Goal: Transaction & Acquisition: Purchase product/service

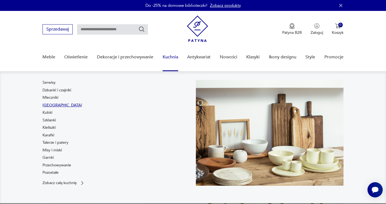
click at [47, 105] on link "[GEOGRAPHIC_DATA]" at bounding box center [61, 104] width 39 height 5
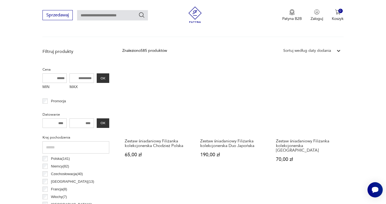
scroll to position [171, 0]
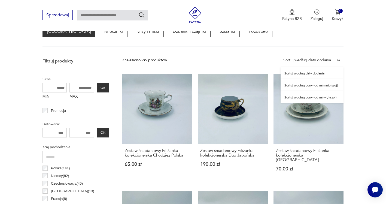
click at [337, 59] on icon at bounding box center [338, 59] width 5 height 5
click at [300, 86] on div "Sortuj według ceny (od najmniejszej)" at bounding box center [311, 85] width 63 height 12
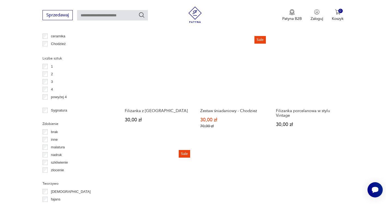
scroll to position [553, 0]
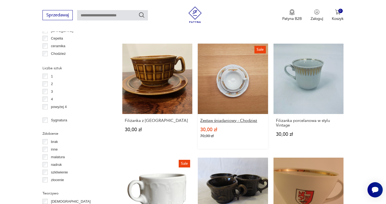
click at [235, 118] on h3 "Zestaw śniadaniowy - Chodzież" at bounding box center [232, 120] width 65 height 5
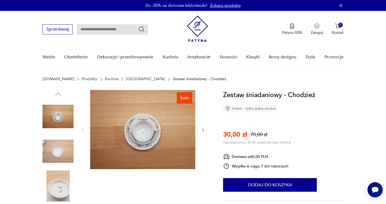
click at [202, 128] on icon "button" at bounding box center [203, 129] width 5 height 5
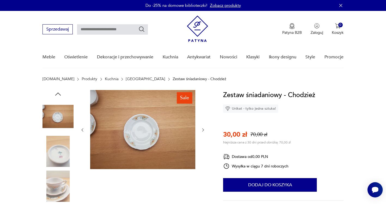
click at [202, 128] on icon "button" at bounding box center [203, 129] width 5 height 5
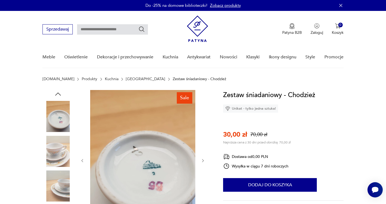
click at [202, 128] on div at bounding box center [142, 160] width 125 height 141
click at [202, 160] on icon "button" at bounding box center [203, 160] width 5 height 5
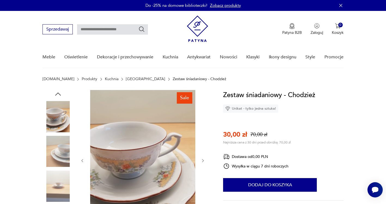
click at [202, 159] on icon "button" at bounding box center [203, 160] width 2 height 3
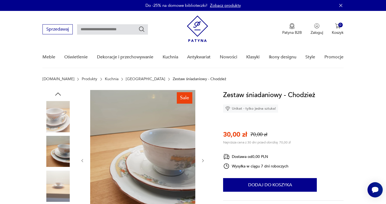
click at [203, 159] on icon "button" at bounding box center [203, 160] width 5 height 5
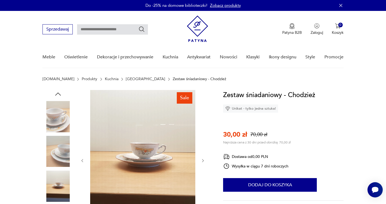
click at [203, 159] on icon "button" at bounding box center [203, 160] width 5 height 5
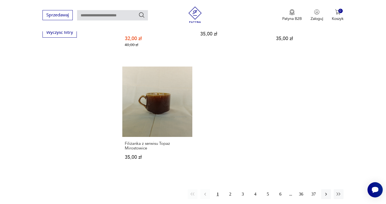
scroll to position [794, 0]
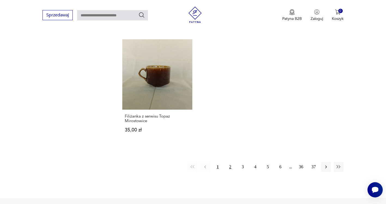
click at [230, 162] on button "2" at bounding box center [230, 167] width 10 height 10
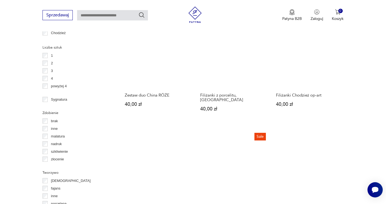
scroll to position [634, 0]
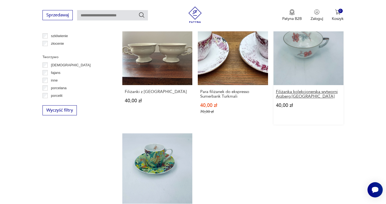
click at [300, 89] on h3 "Filiżanka kolekcjonerska wytworni Arzberg [GEOGRAPHIC_DATA]" at bounding box center [308, 93] width 65 height 9
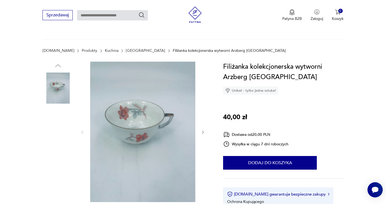
scroll to position [54, 0]
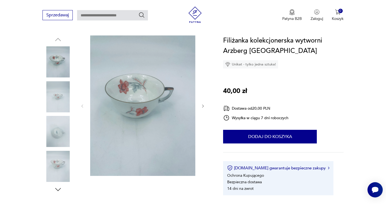
click at [204, 105] on icon "button" at bounding box center [203, 106] width 5 height 5
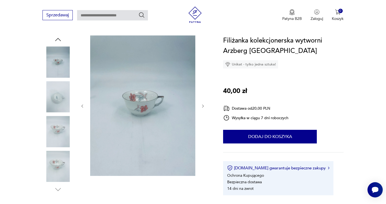
click at [202, 105] on icon "button" at bounding box center [203, 105] width 2 height 3
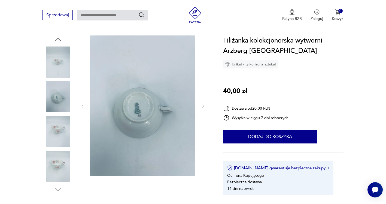
click at [203, 105] on icon "button" at bounding box center [203, 106] width 5 height 5
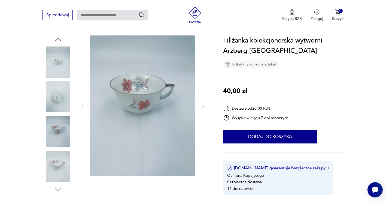
click at [203, 105] on icon "button" at bounding box center [203, 106] width 5 height 5
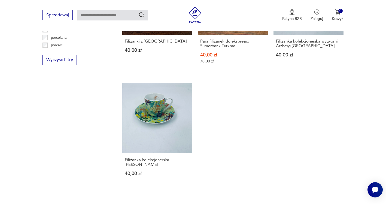
scroll to position [794, 0]
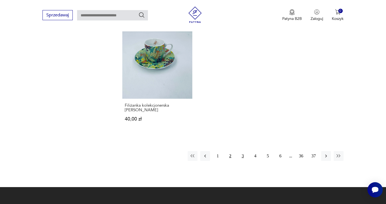
click at [243, 151] on button "3" at bounding box center [243, 156] width 10 height 10
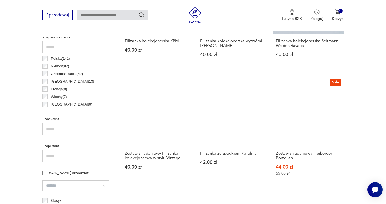
scroll to position [308, 0]
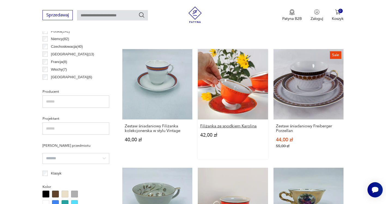
click at [232, 125] on h3 "Filiżanka ze spodkiem Karolina" at bounding box center [232, 126] width 65 height 5
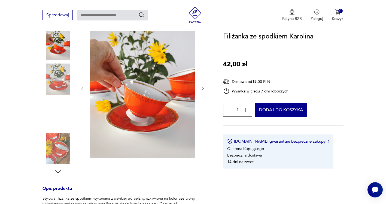
scroll to position [82, 0]
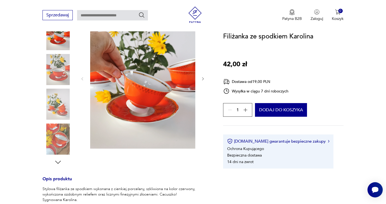
click at [246, 109] on icon "button" at bounding box center [245, 109] width 5 height 5
click at [246, 109] on div "4" at bounding box center [237, 110] width 29 height 14
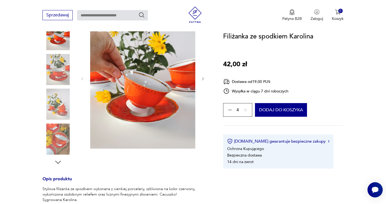
drag, startPoint x: 246, startPoint y: 109, endPoint x: 229, endPoint y: 109, distance: 17.2
click at [229, 109] on icon "button" at bounding box center [229, 109] width 5 height 5
click at [229, 109] on div "1" at bounding box center [237, 110] width 29 height 14
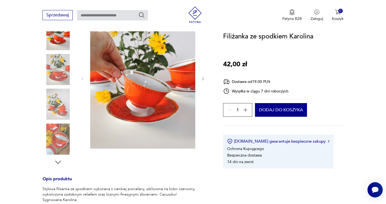
click at [229, 109] on div "1" at bounding box center [237, 110] width 29 height 14
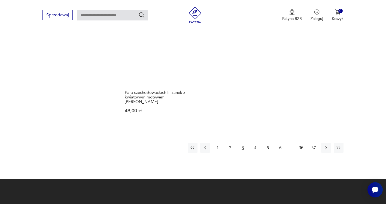
scroll to position [798, 0]
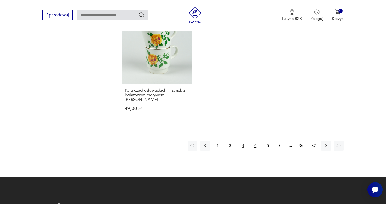
click at [254, 145] on button "4" at bounding box center [255, 145] width 10 height 10
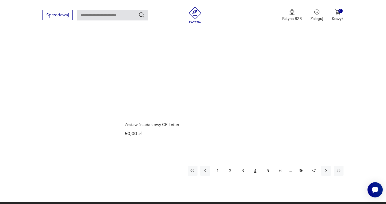
scroll to position [825, 0]
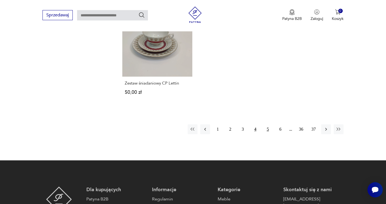
click at [267, 124] on button "5" at bounding box center [268, 129] width 10 height 10
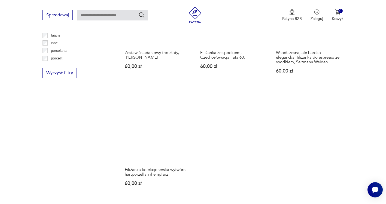
scroll to position [825, 0]
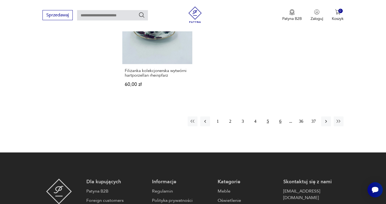
click at [281, 119] on button "6" at bounding box center [280, 121] width 10 height 10
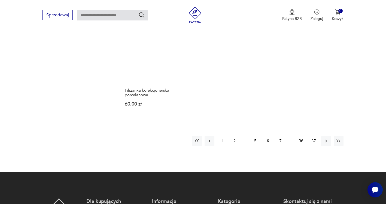
scroll to position [852, 0]
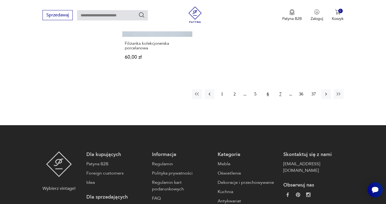
click at [280, 89] on button "7" at bounding box center [280, 94] width 10 height 10
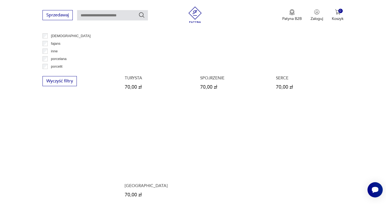
scroll to position [771, 0]
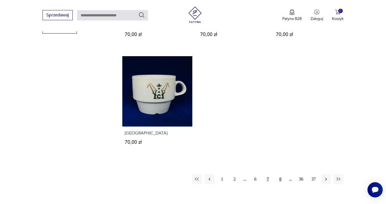
click at [280, 174] on button "8" at bounding box center [280, 179] width 10 height 10
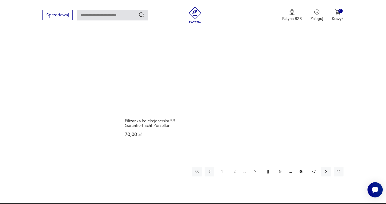
scroll to position [825, 0]
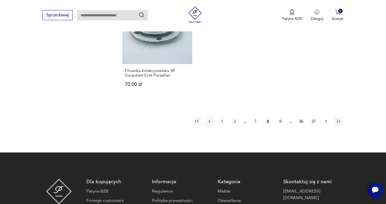
click at [324, 118] on icon "button" at bounding box center [325, 120] width 5 height 5
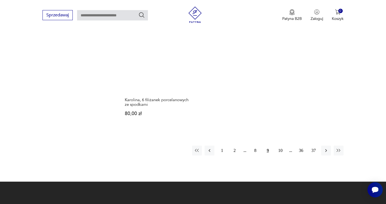
scroll to position [798, 0]
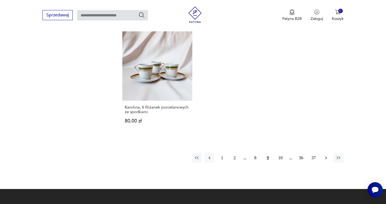
click at [326, 156] on icon "button" at bounding box center [325, 157] width 5 height 5
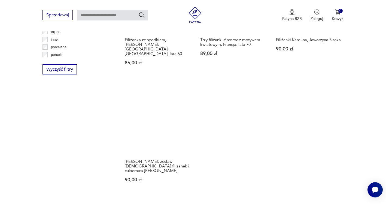
scroll to position [771, 0]
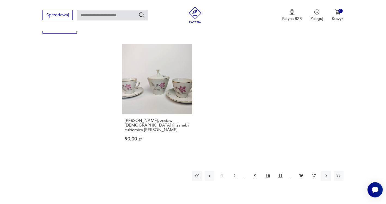
click at [280, 171] on button "11" at bounding box center [280, 176] width 10 height 10
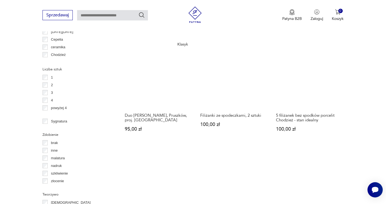
scroll to position [553, 0]
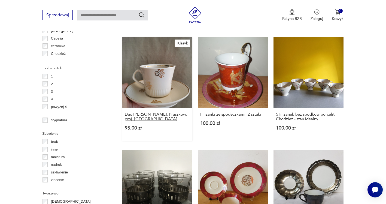
click at [157, 112] on h3 "Duo [PERSON_NAME], Pruszków, proj. [GEOGRAPHIC_DATA]" at bounding box center [157, 116] width 65 height 9
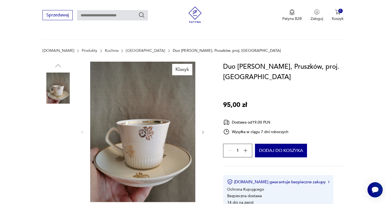
scroll to position [54, 0]
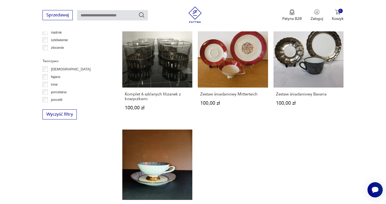
scroll to position [766, 0]
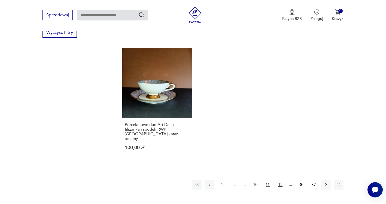
click at [282, 179] on button "12" at bounding box center [280, 184] width 10 height 10
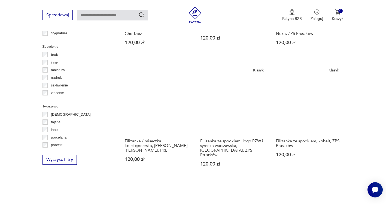
scroll to position [771, 0]
